Goal: Find specific page/section: Find specific page/section

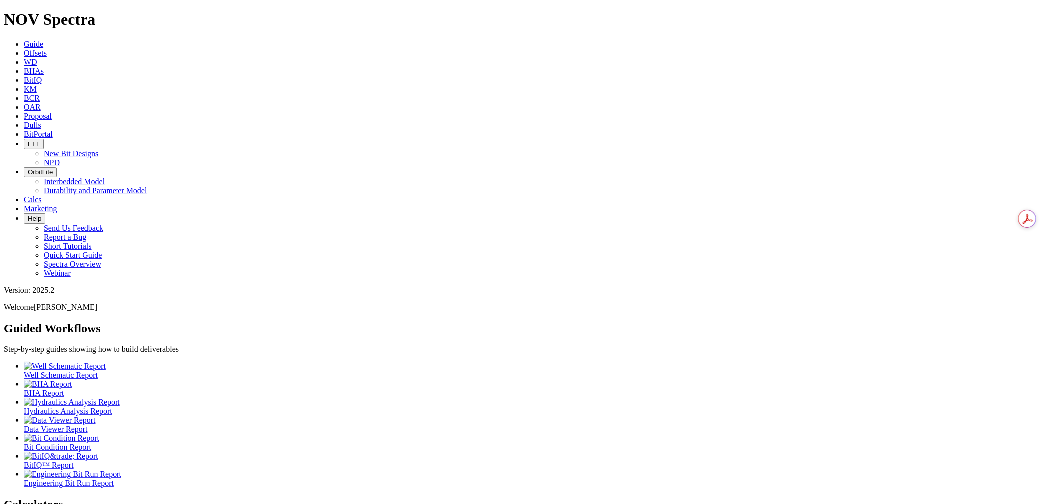
click at [24, 121] on icon at bounding box center [24, 125] width 0 height 8
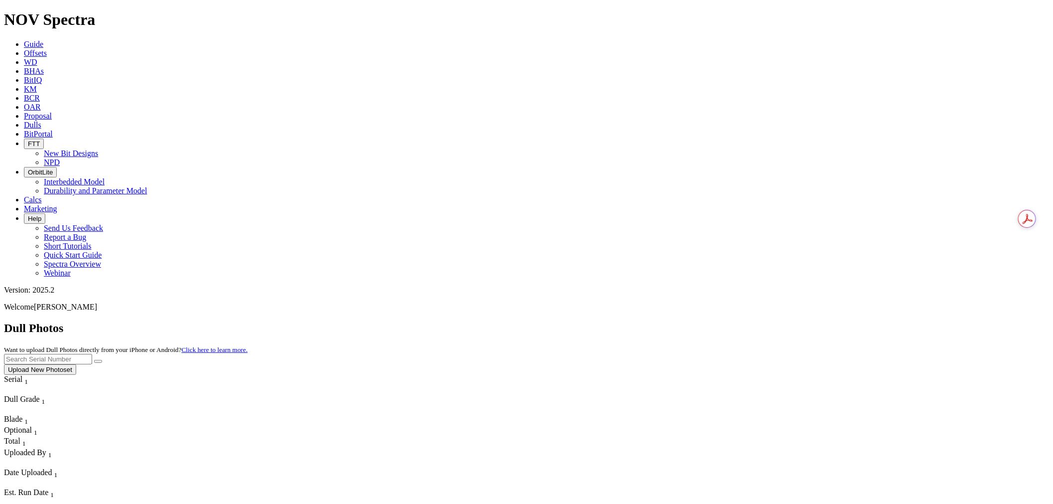
click at [76, 364] on button "Upload New Photoset" at bounding box center [40, 369] width 72 height 10
drag, startPoint x: 770, startPoint y: 96, endPoint x: 650, endPoint y: 122, distance: 121.9
click at [92, 354] on input "text" at bounding box center [48, 359] width 88 height 10
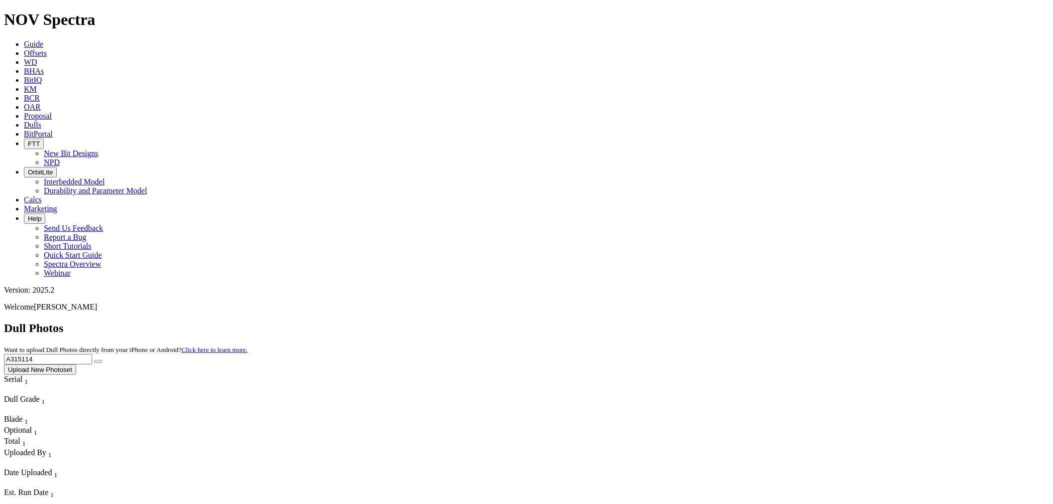
type input "A315114"
click at [94, 360] on button "submit" at bounding box center [98, 361] width 8 height 3
